Goal: Information Seeking & Learning: Learn about a topic

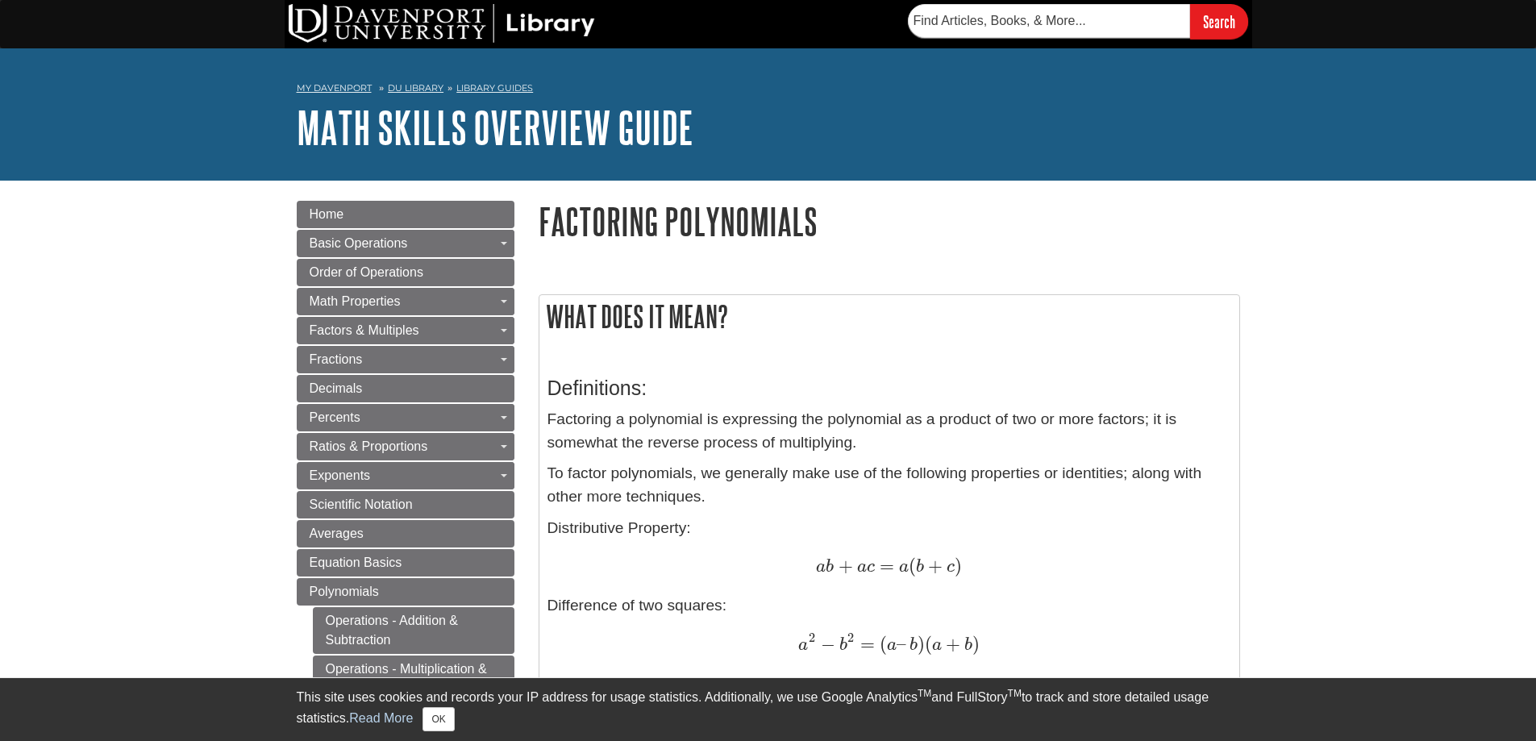
click at [544, 226] on h1 "Factoring Polynomials" at bounding box center [890, 221] width 702 height 41
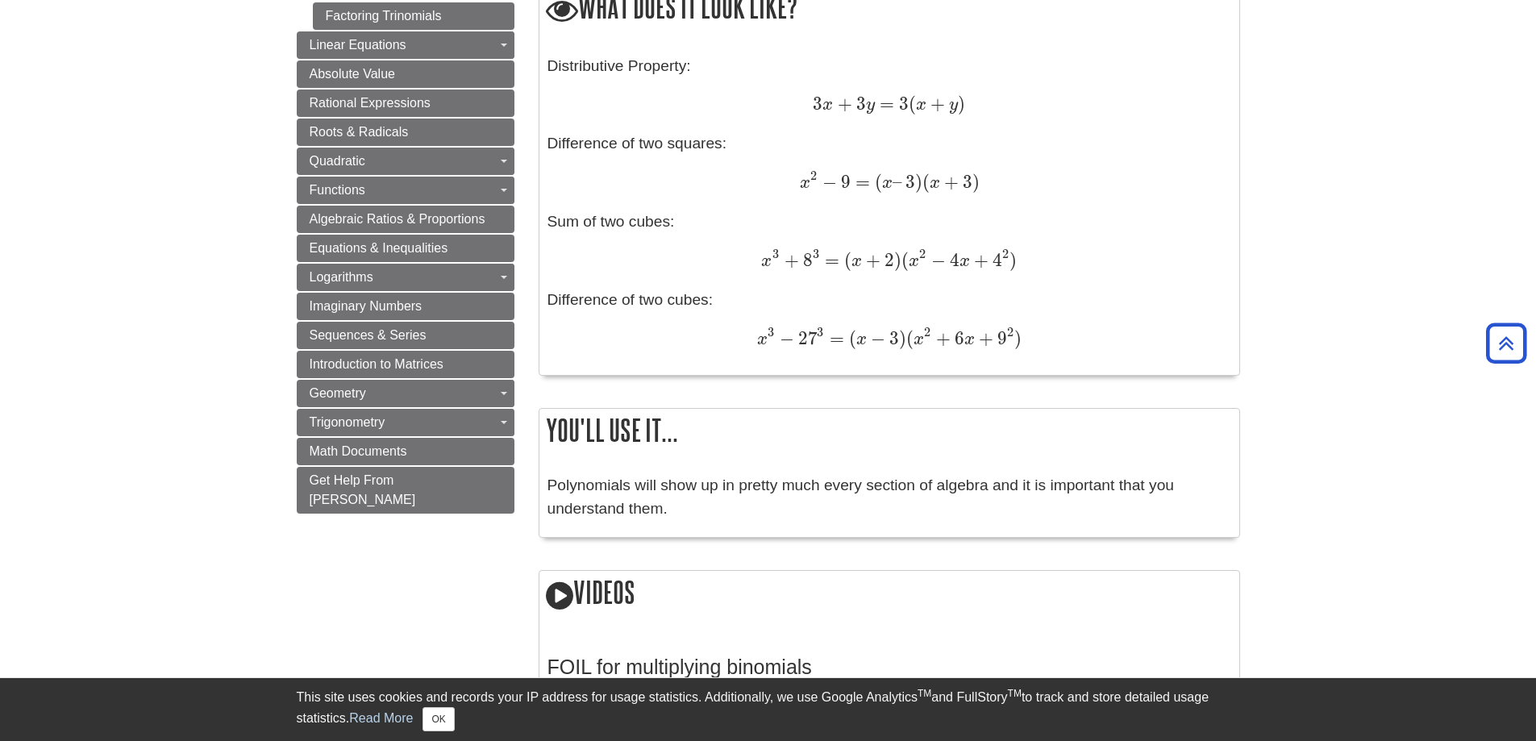
scroll to position [887, 0]
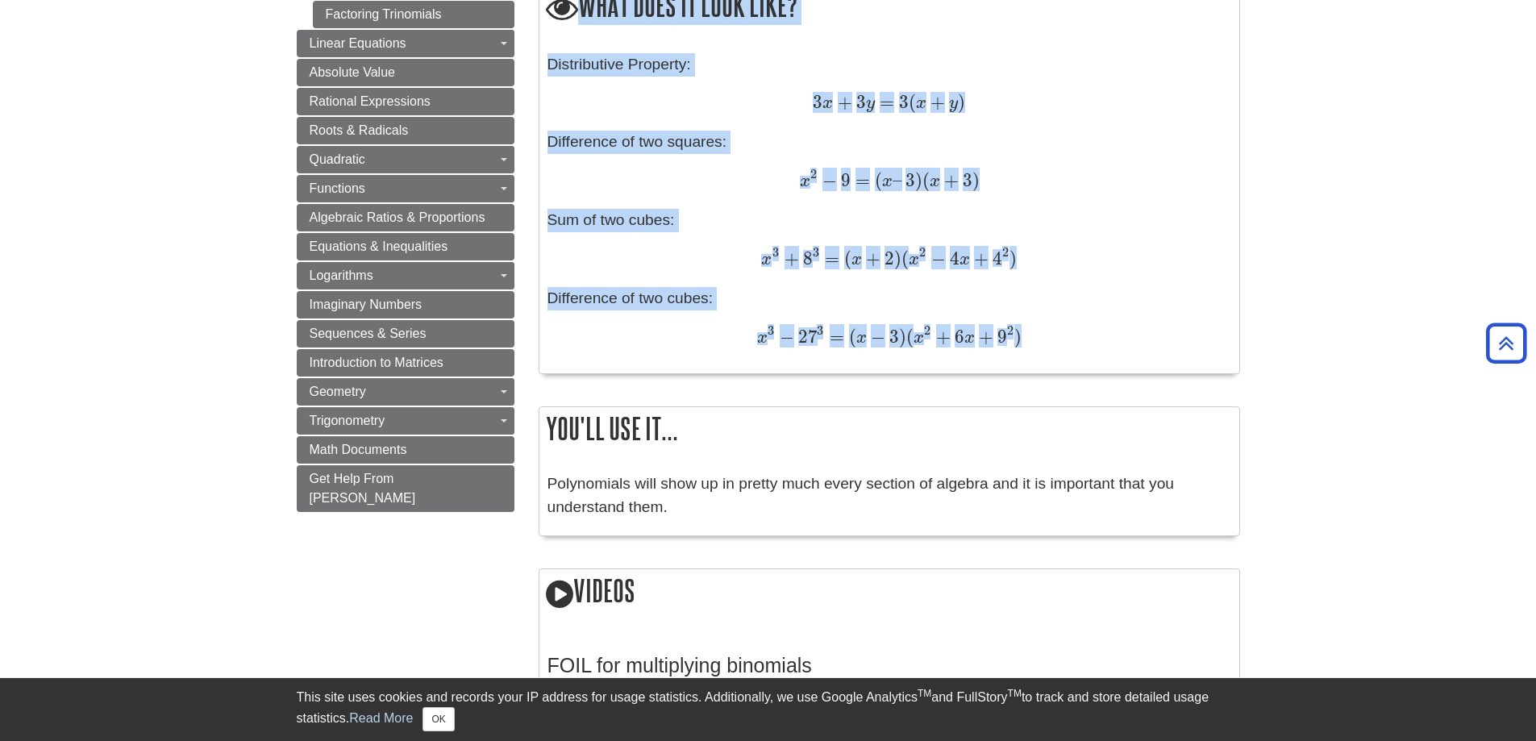
click at [1024, 340] on div "x 3 − 27 3 = ( x − 3 ) ( x 2 + 6 x + 9 2 ) x 3 − 27 3 = ( x − 3 ) ( x 2 + 6 x +…" at bounding box center [890, 338] width 684 height 24
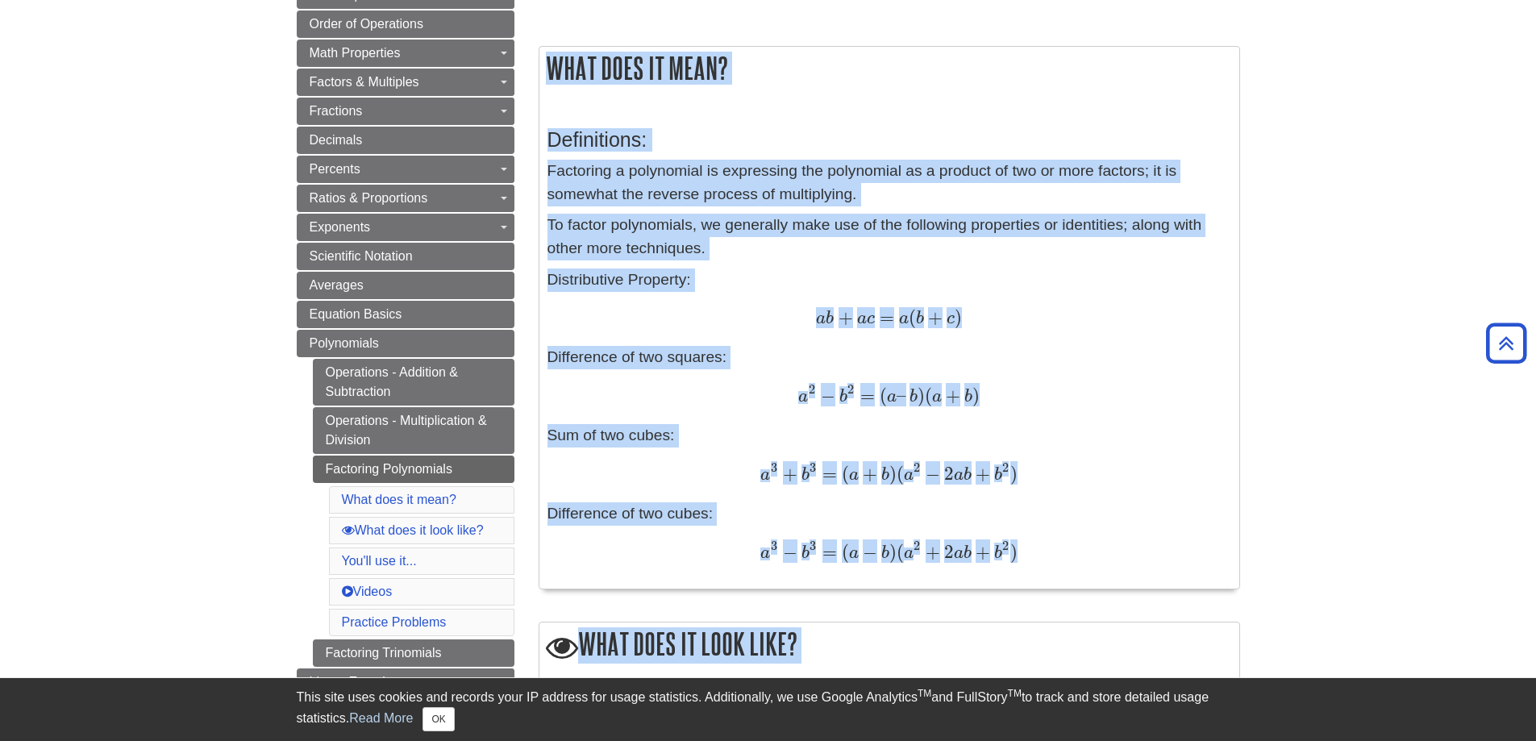
scroll to position [0, 0]
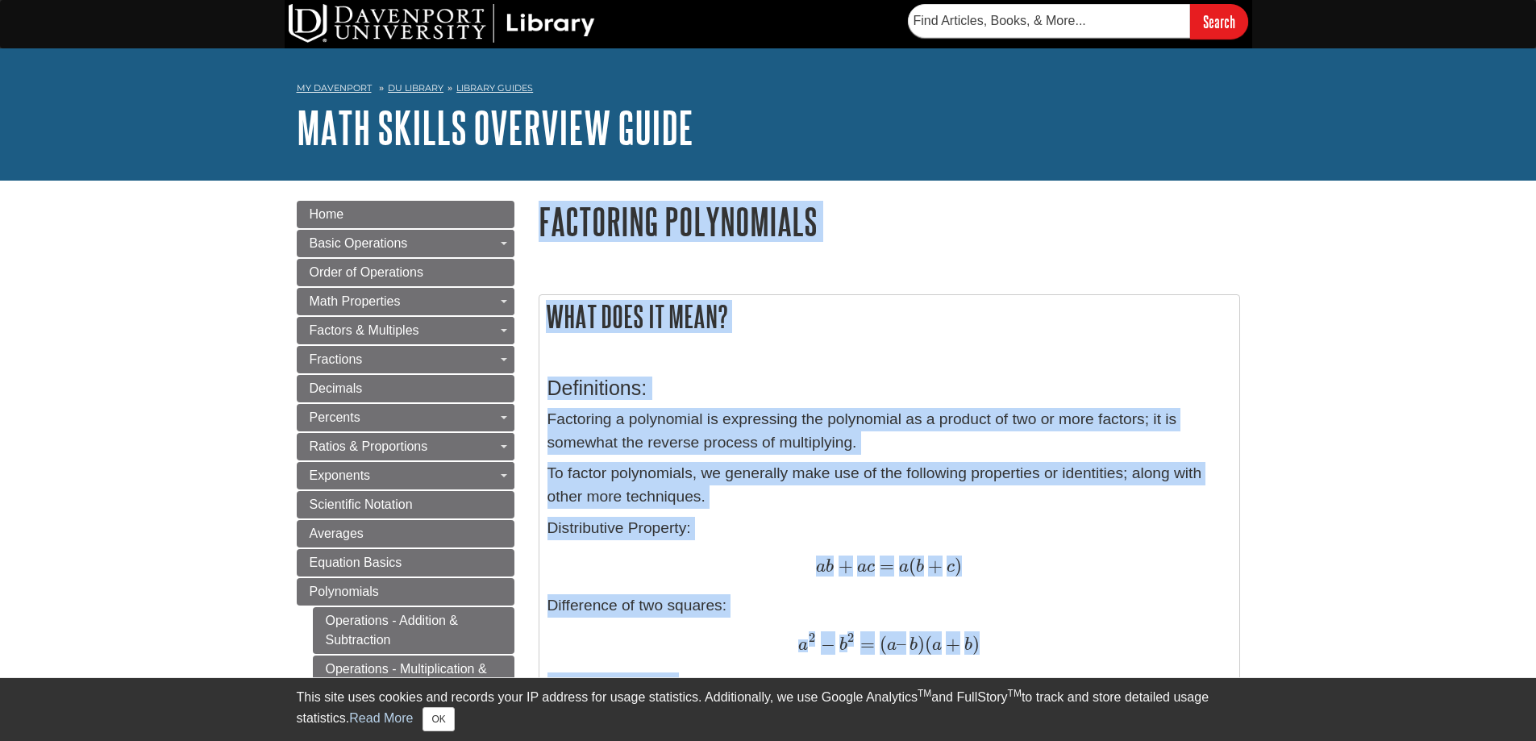
click at [738, 310] on h2 "What does it mean?" at bounding box center [890, 316] width 700 height 43
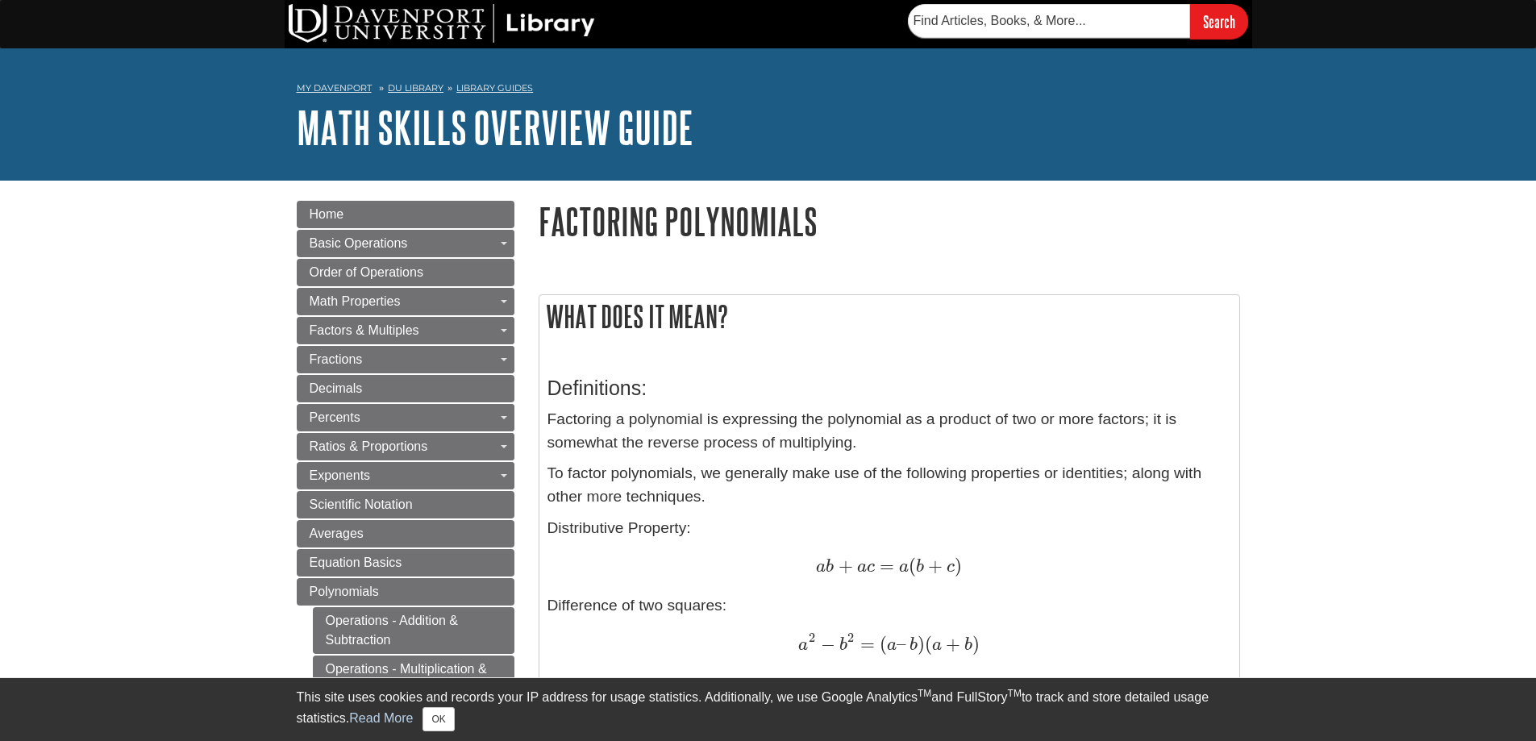
drag, startPoint x: 550, startPoint y: 315, endPoint x: 1015, endPoint y: 642, distance: 568.4
click at [1015, 642] on div "What does it mean? Definitions: Factoring a polynomial is expressing the polyno…" at bounding box center [890, 566] width 702 height 544
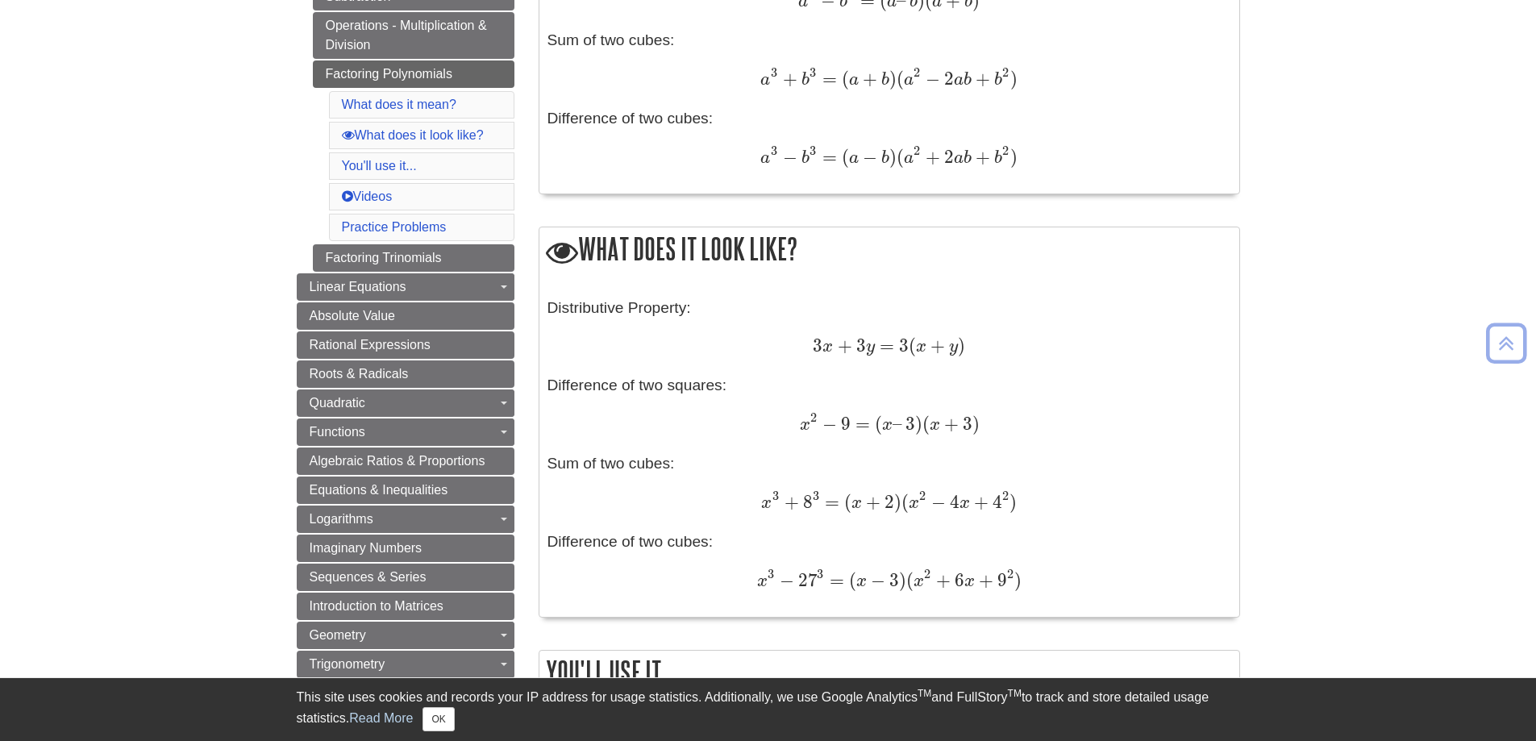
scroll to position [807, 0]
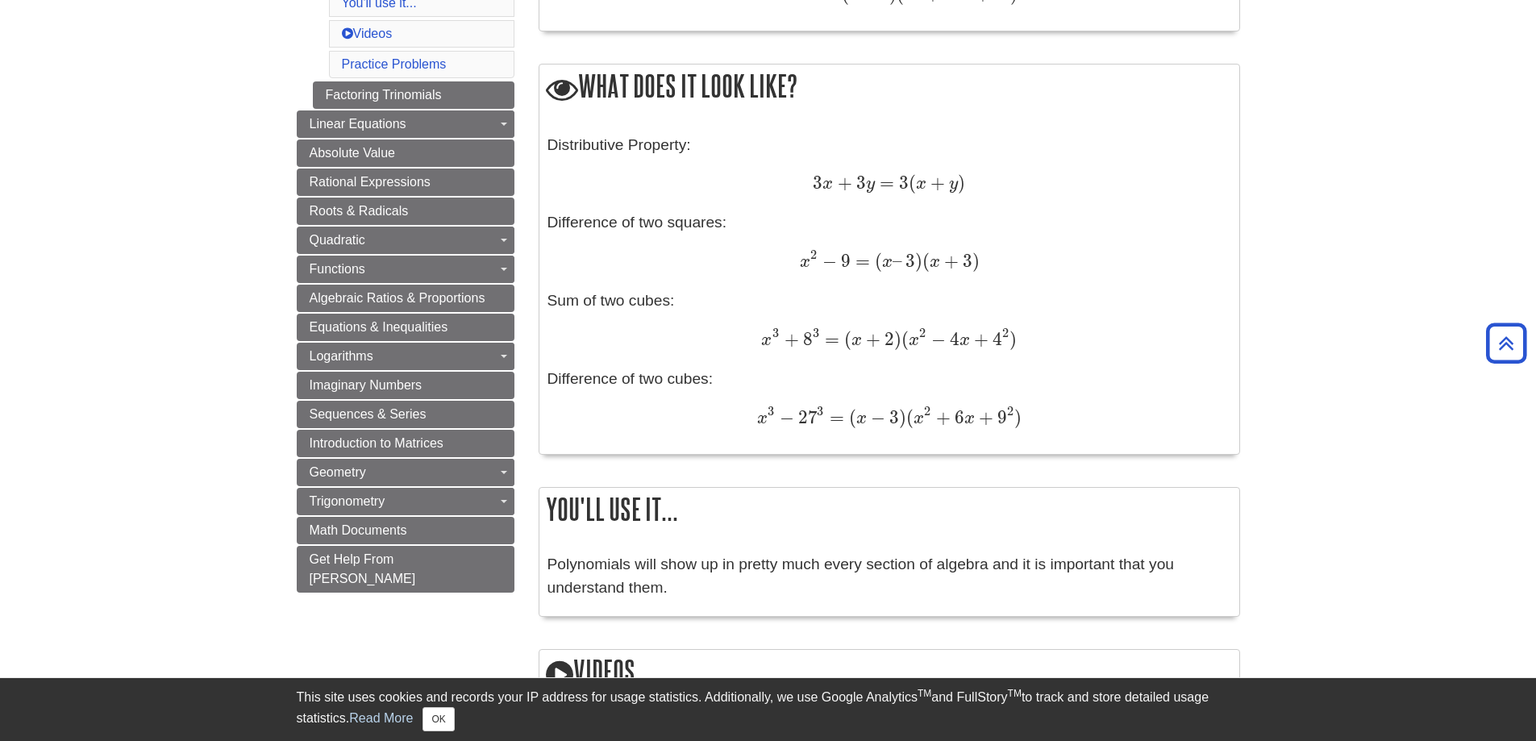
click at [1034, 423] on div "x 3 − 27 3 = ( x − 3 ) ( x 2 + 6 x + 9 2 ) x 3 − 27 3 = ( x − 3 ) ( x 2 + 6 x +…" at bounding box center [890, 419] width 684 height 24
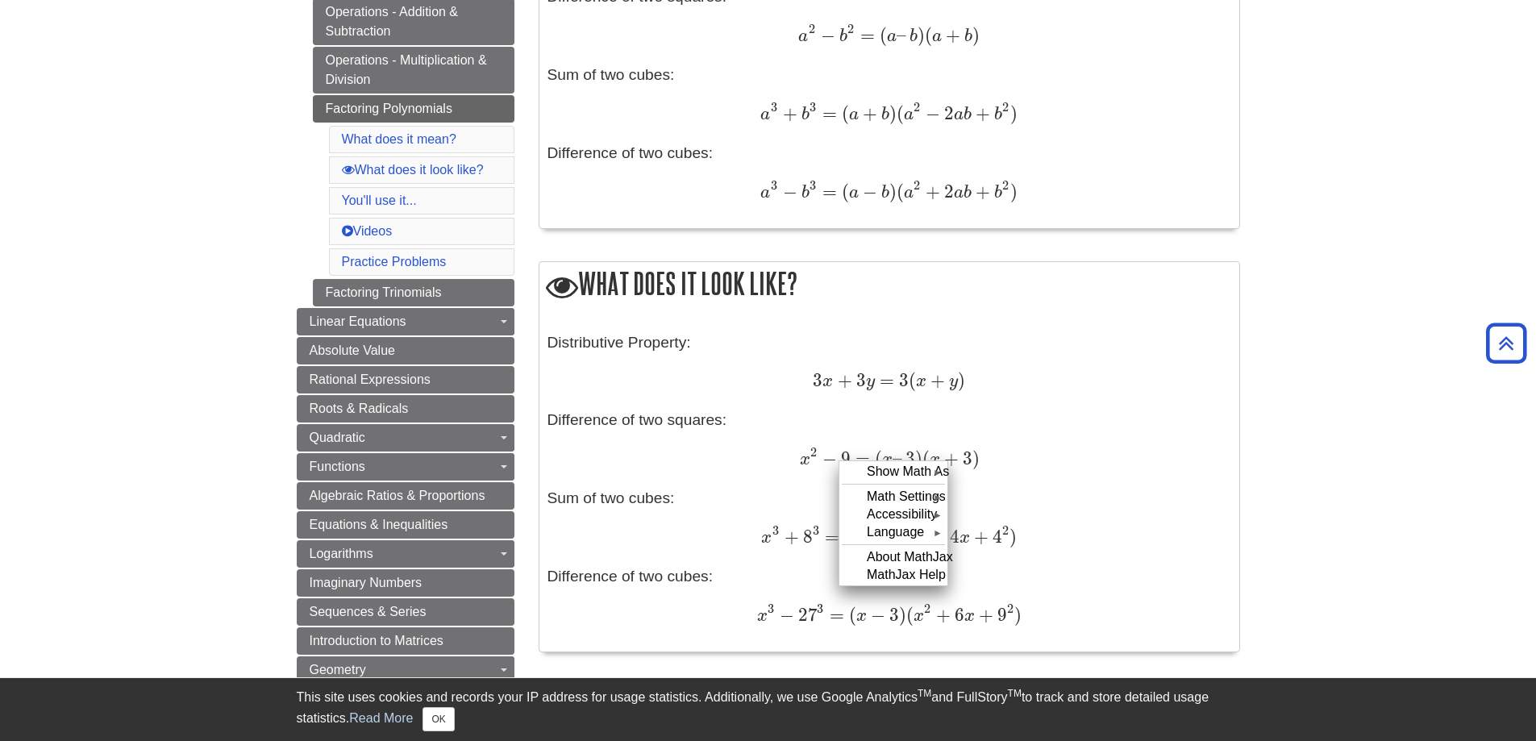
scroll to position [484, 0]
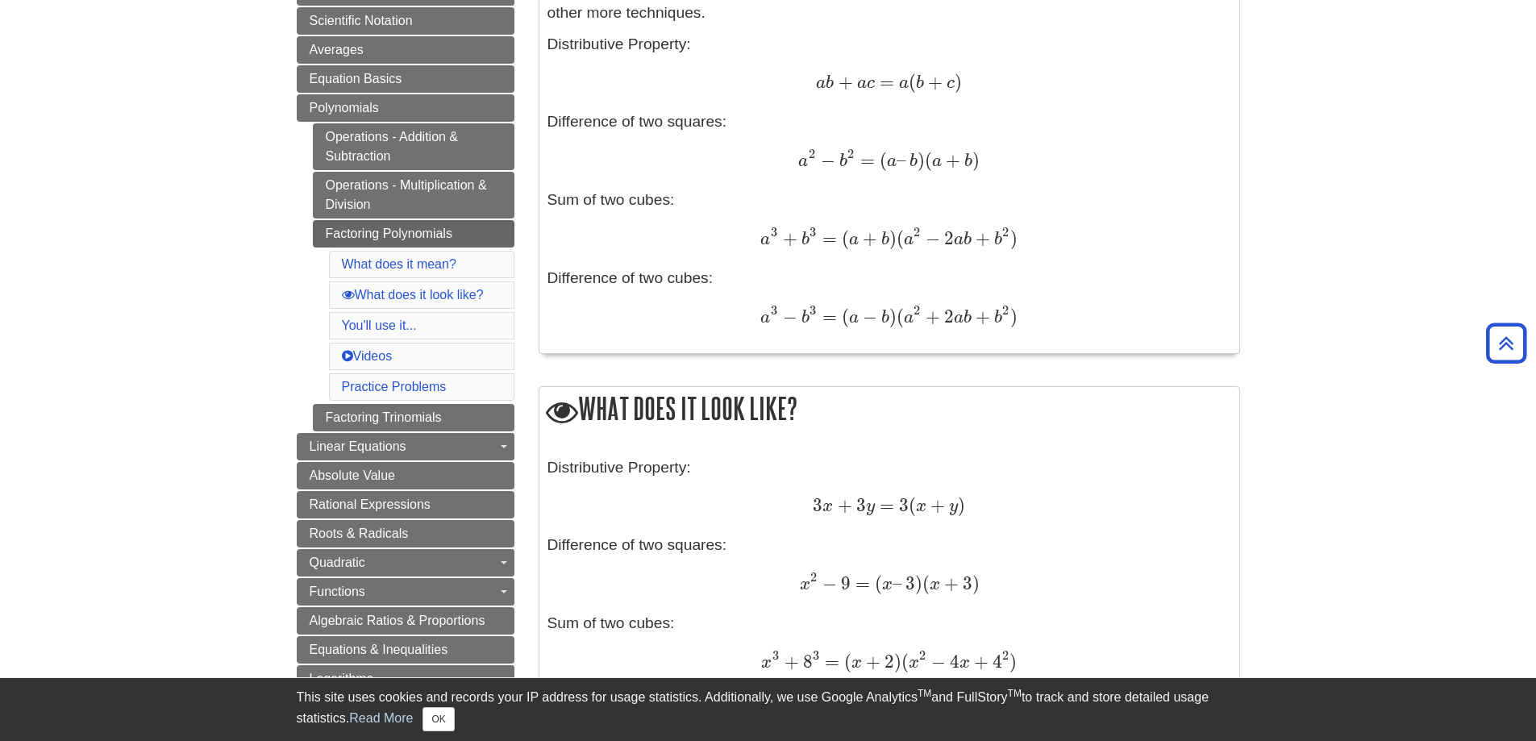
copy div "Lore ipsu do sita? Consectetur: Adipiscin e seddoeiusm te incididunt utl etdolo…"
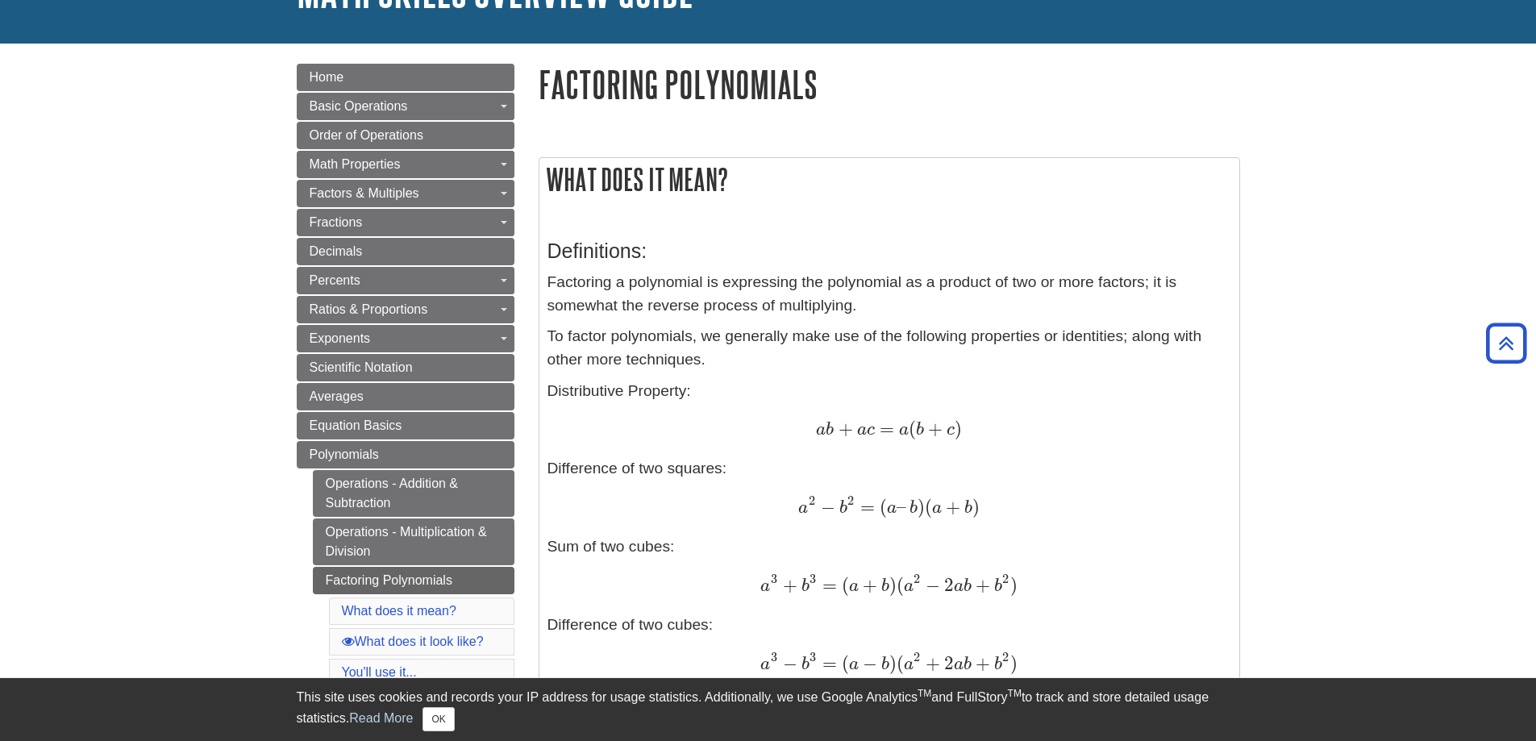
scroll to position [0, 0]
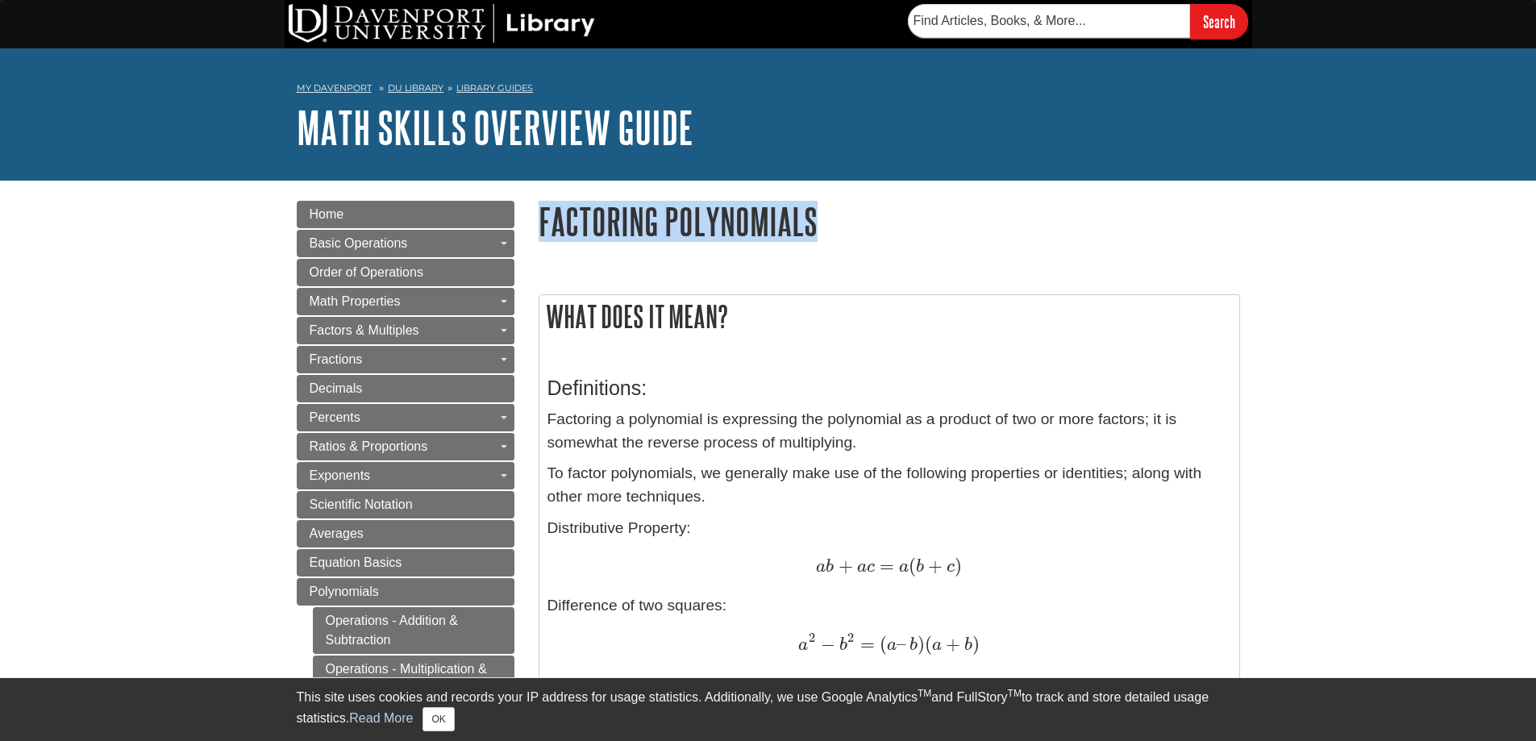
drag, startPoint x: 541, startPoint y: 211, endPoint x: 832, endPoint y: 220, distance: 291.3
click at [832, 220] on h1 "Factoring Polynomials" at bounding box center [890, 221] width 702 height 41
copy h1 "Factoring Polynomials"
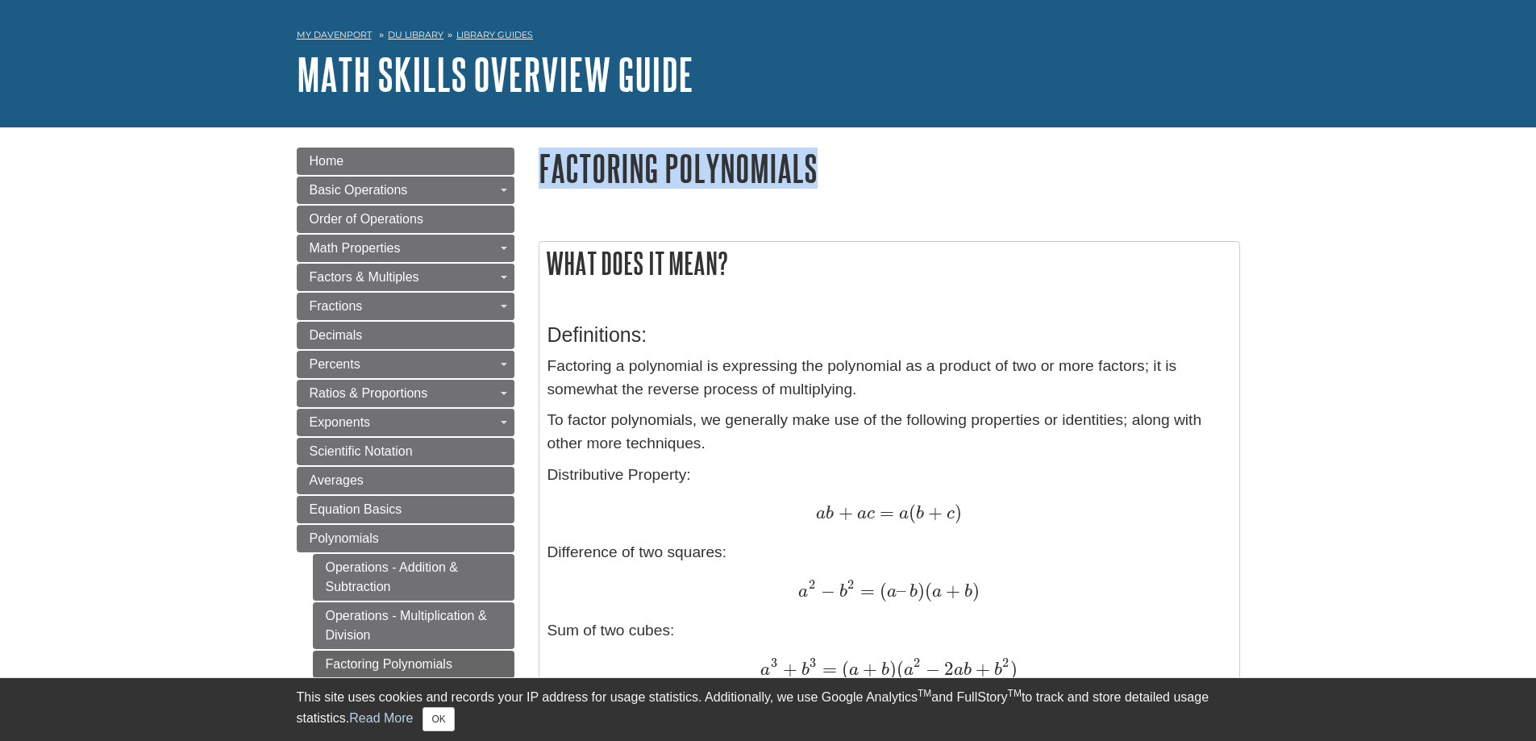
scroll to position [161, 0]
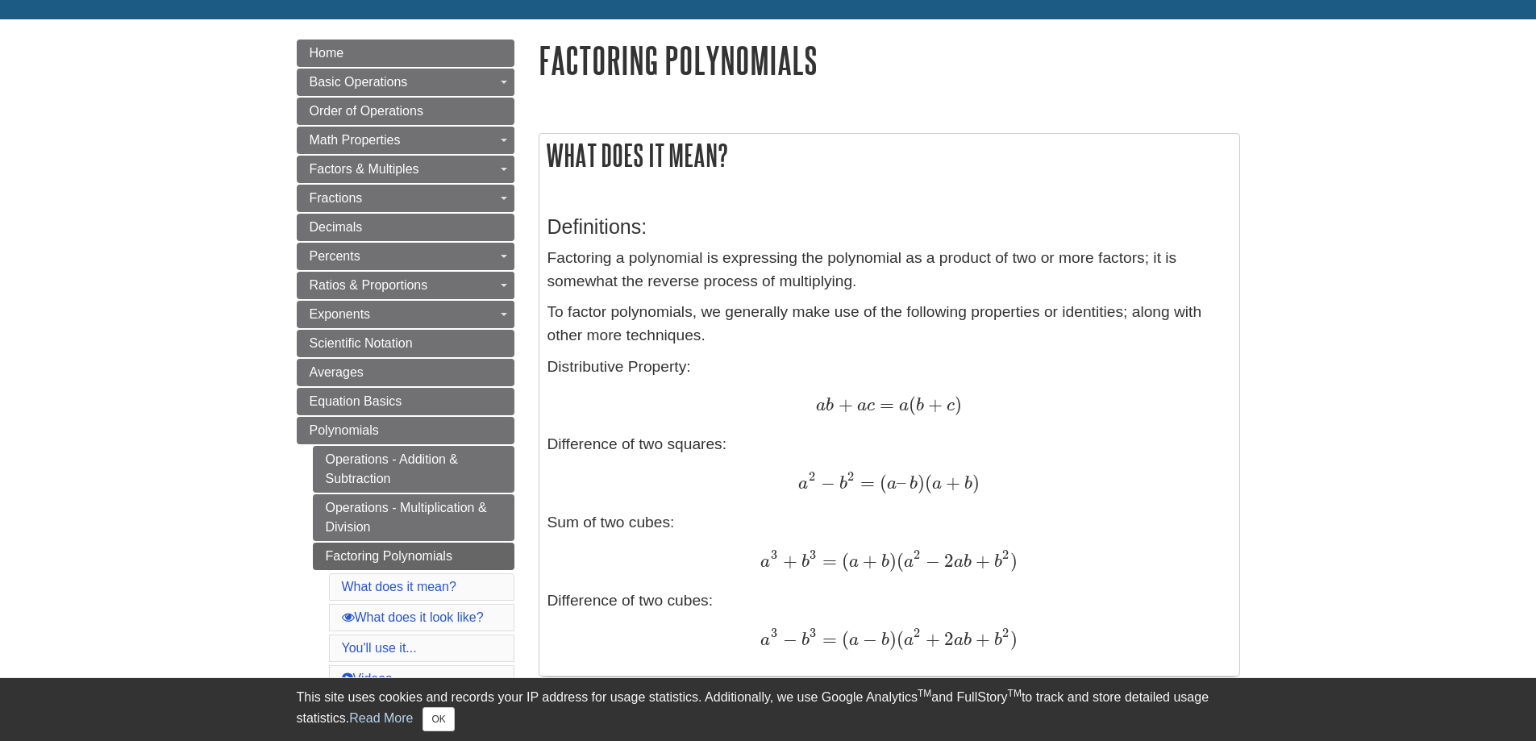
click at [552, 147] on h2 "What does it mean?" at bounding box center [890, 155] width 700 height 43
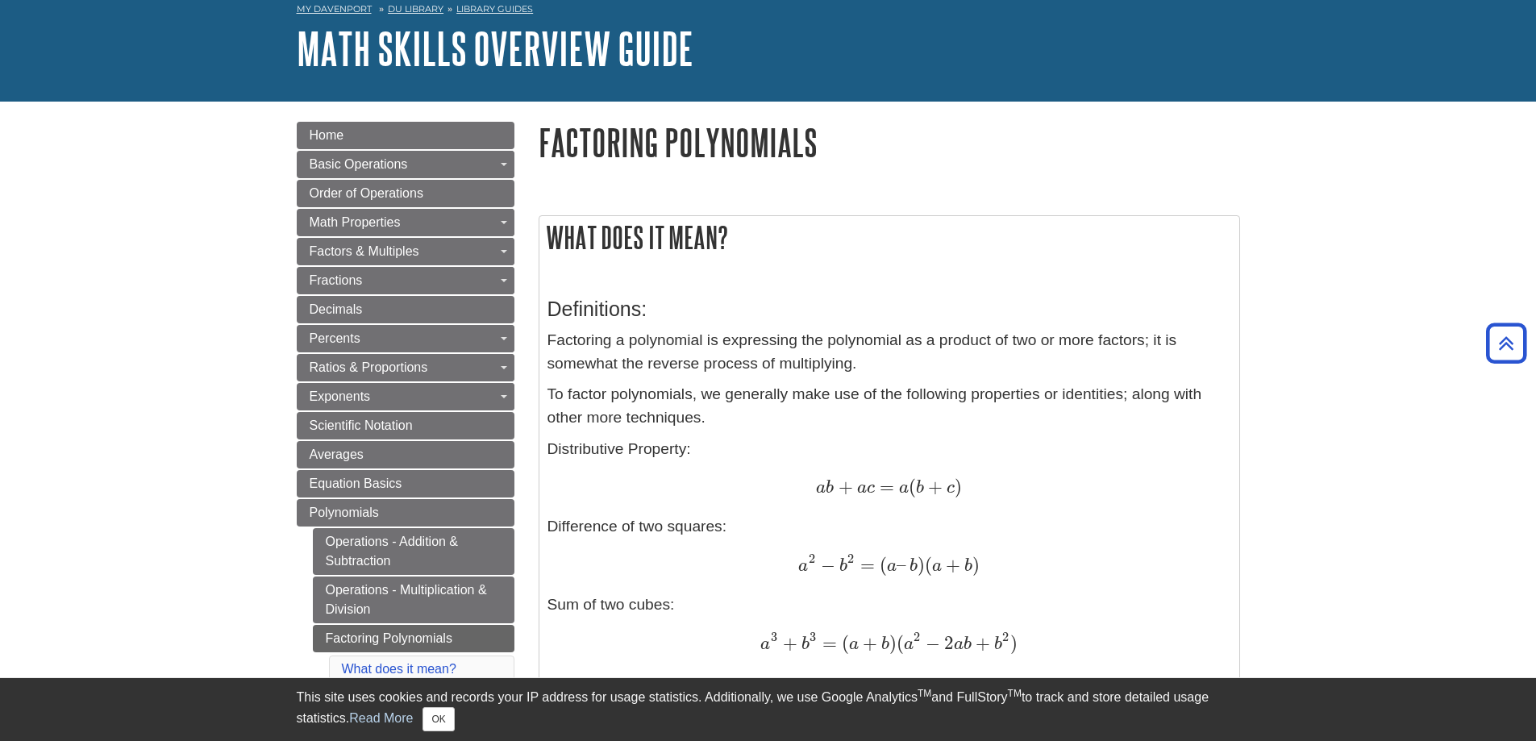
scroll to position [0, 0]
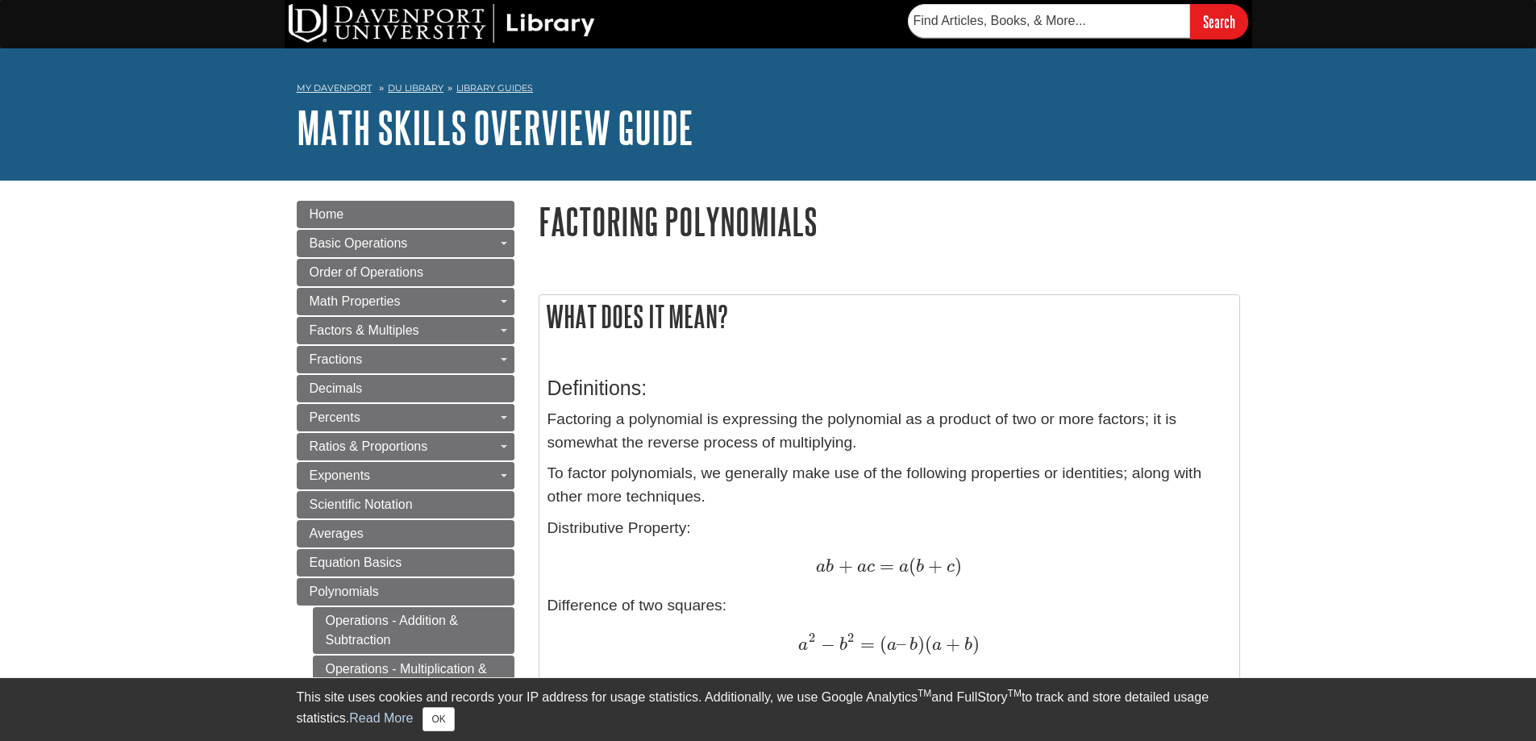
click at [544, 211] on h1 "Factoring Polynomials" at bounding box center [890, 221] width 702 height 41
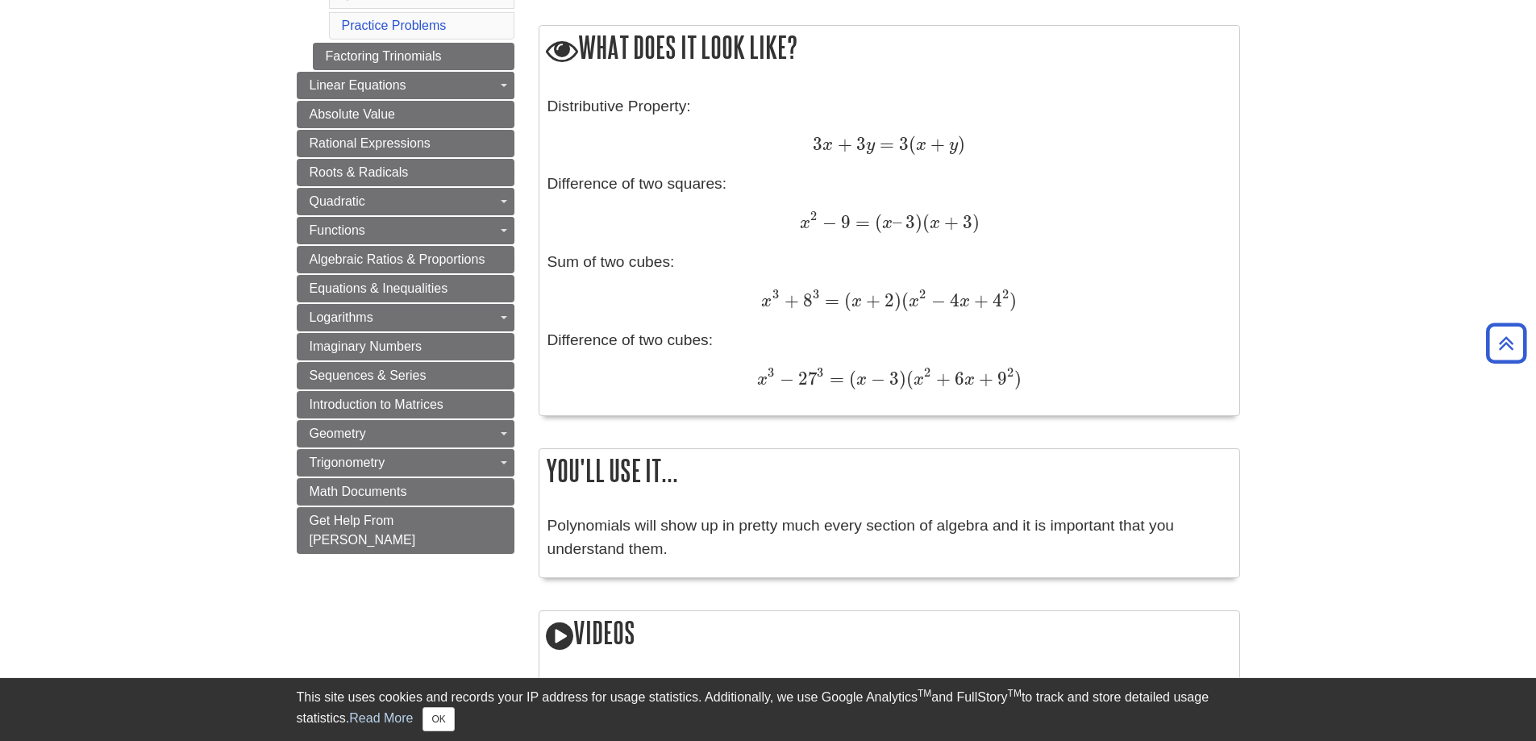
scroll to position [968, 0]
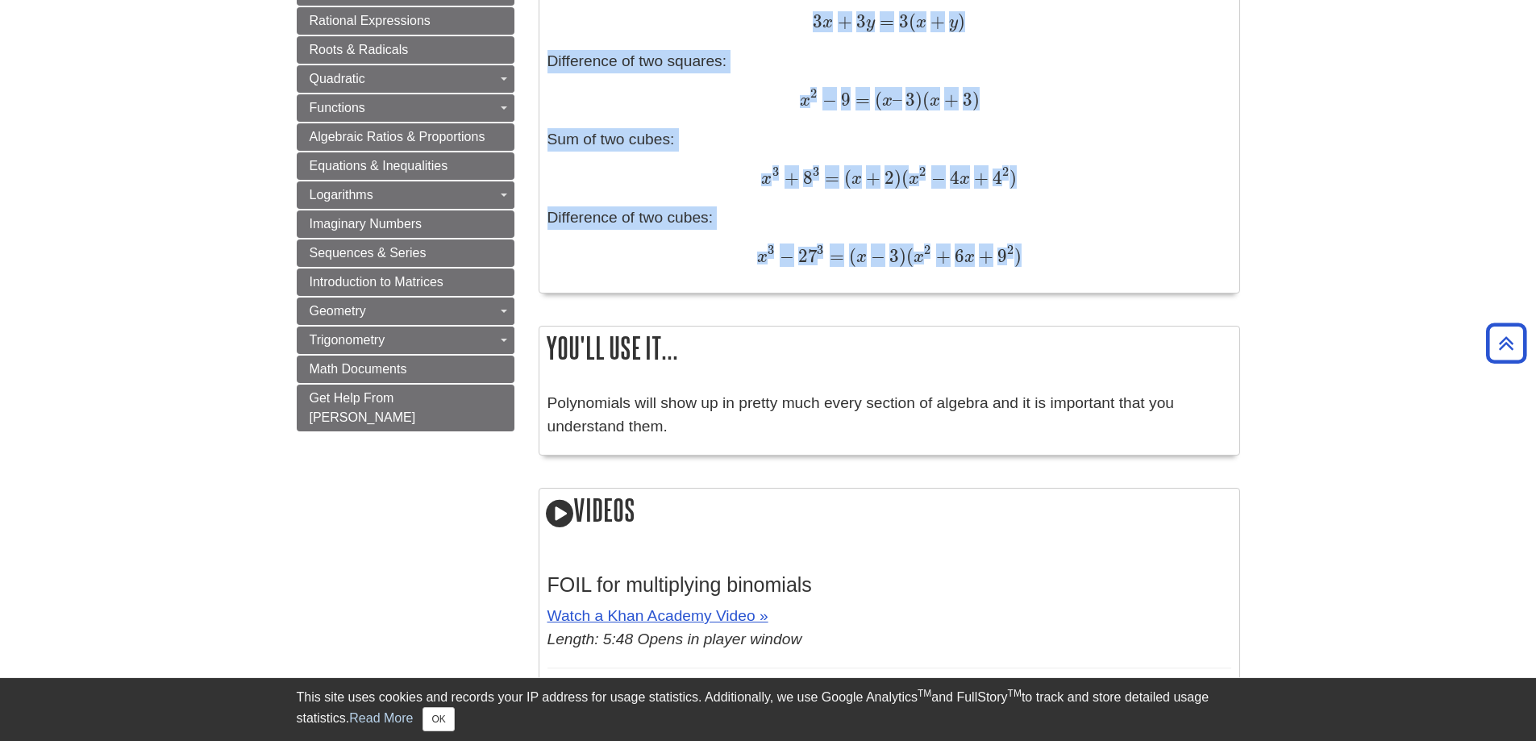
click at [1024, 262] on div "x 3 − 27 3 = ( x − 3 ) ( x 2 + 6 x + 9 2 ) x 3 − 27 3 = ( x − 3 ) ( x 2 + 6 x +…" at bounding box center [890, 257] width 684 height 24
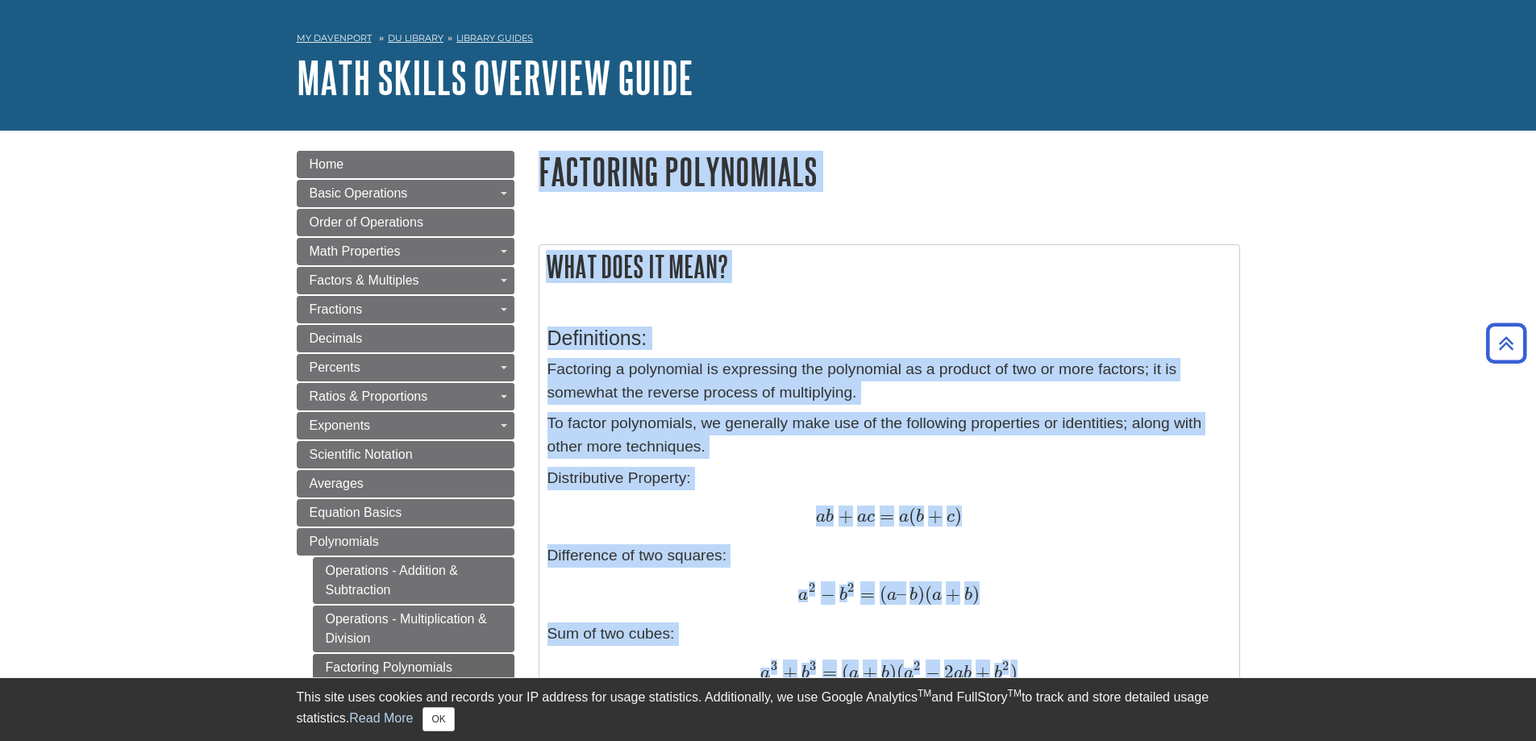
scroll to position [0, 0]
